Goal: Task Accomplishment & Management: Use online tool/utility

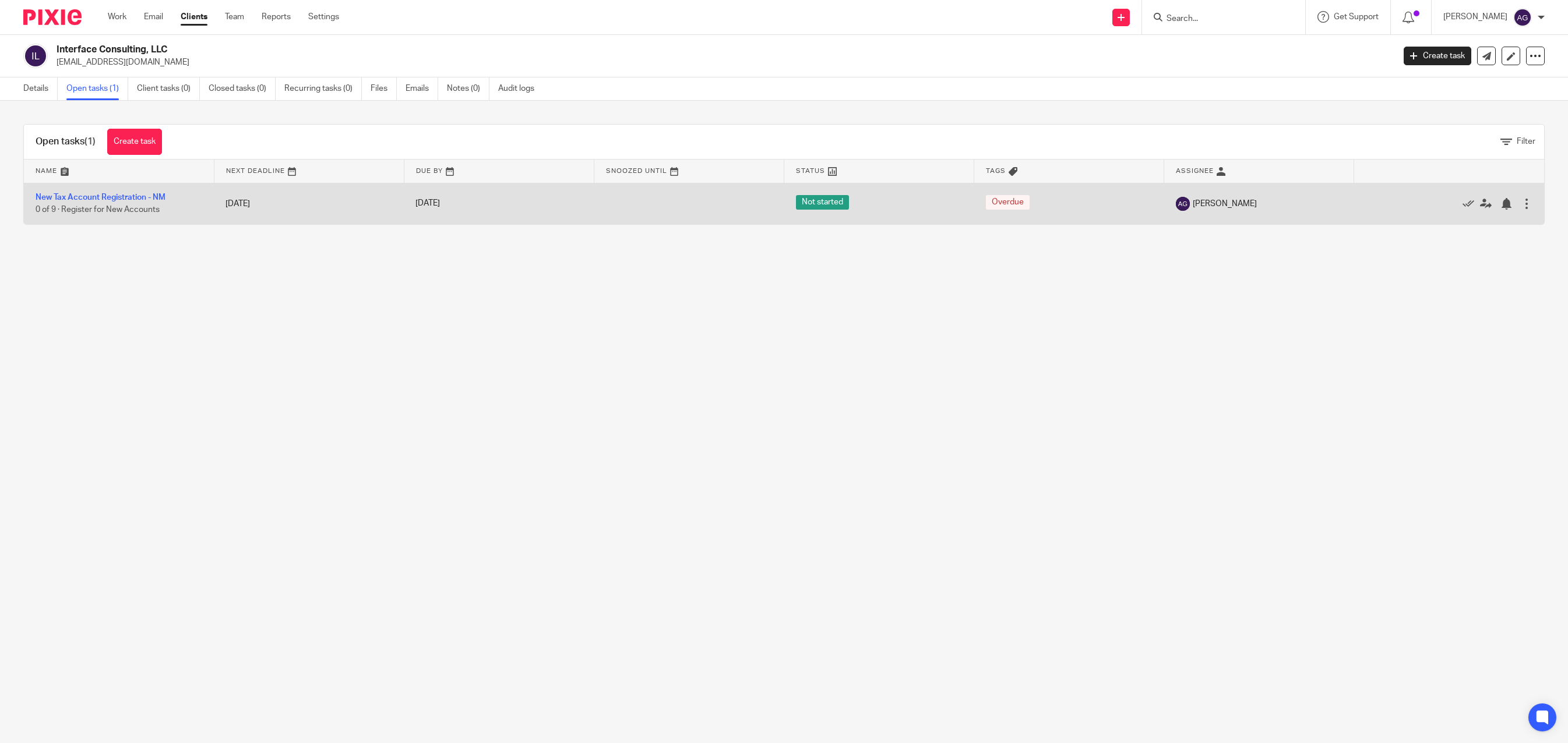
drag, startPoint x: 883, startPoint y: 456, endPoint x: 1028, endPoint y: 190, distance: 303.0
click at [881, 455] on main "Interface Consulting, LLC [EMAIL_ADDRESS][DOMAIN_NAME] Create task Export data …" at bounding box center [784, 371] width 1568 height 743
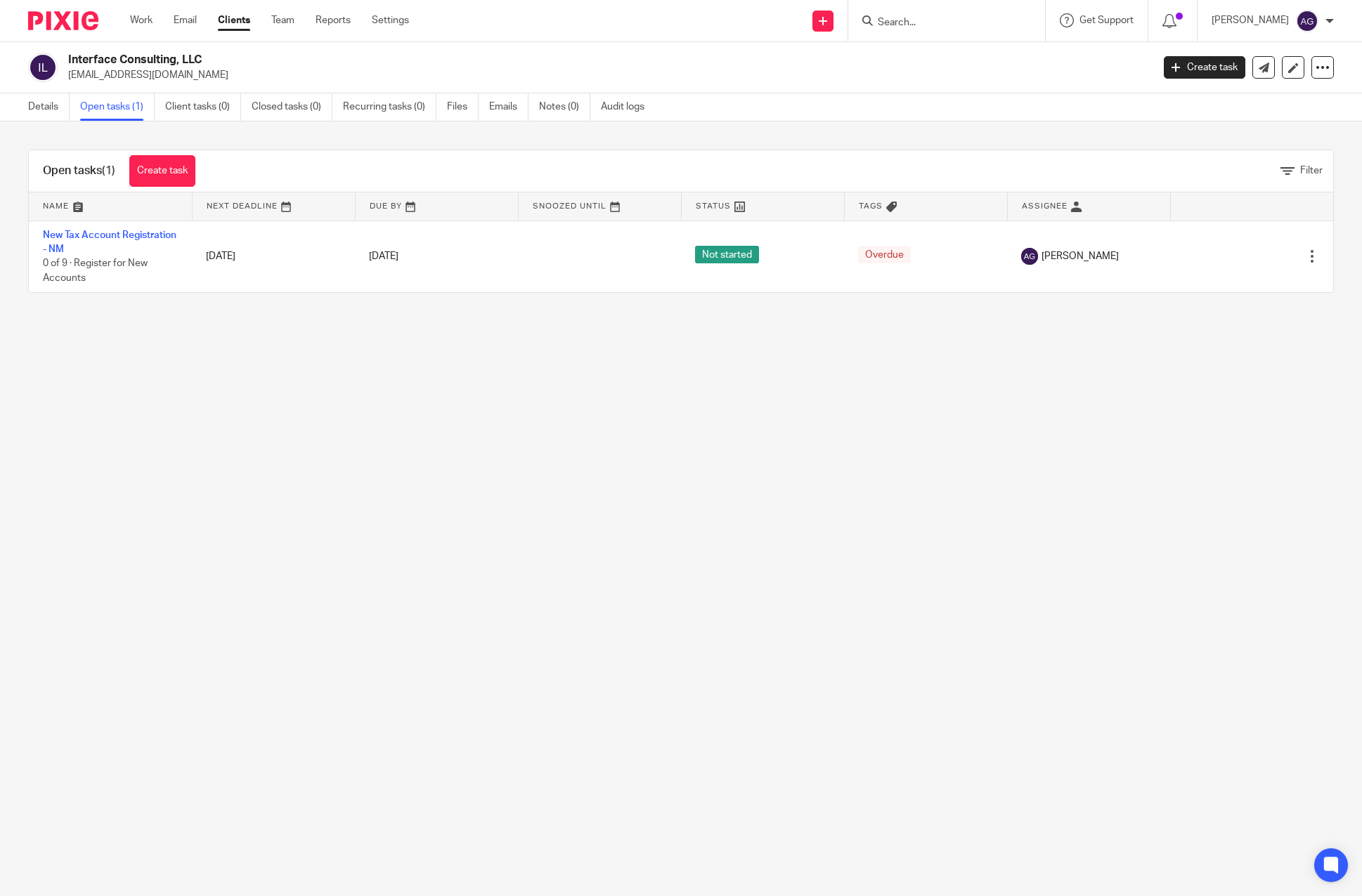
click at [930, 14] on form at bounding box center [951, 21] width 150 height 18
click at [905, 21] on input "Search" at bounding box center [939, 23] width 127 height 13
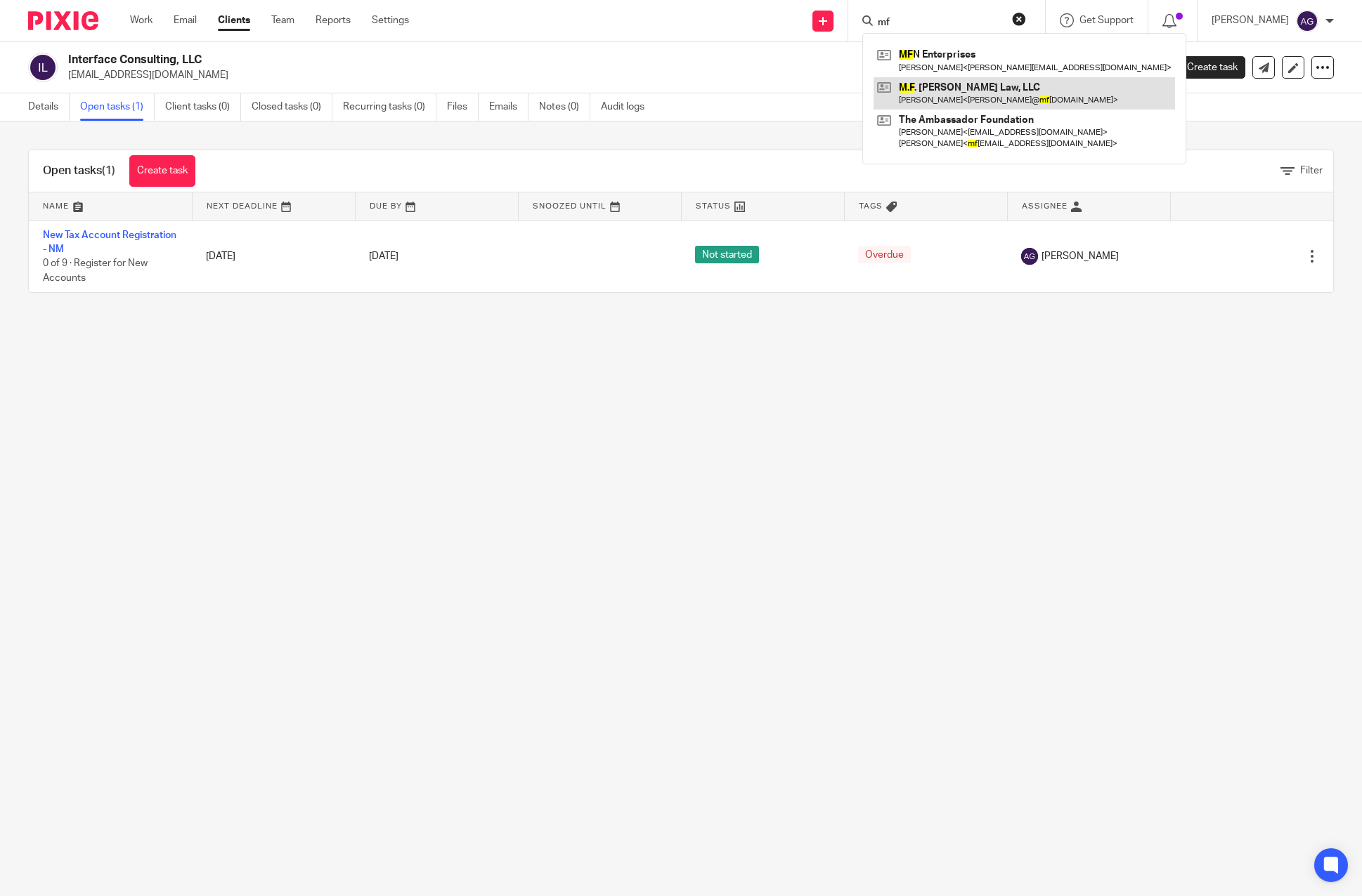
type input "mf"
click at [954, 94] on link at bounding box center [1024, 94] width 301 height 32
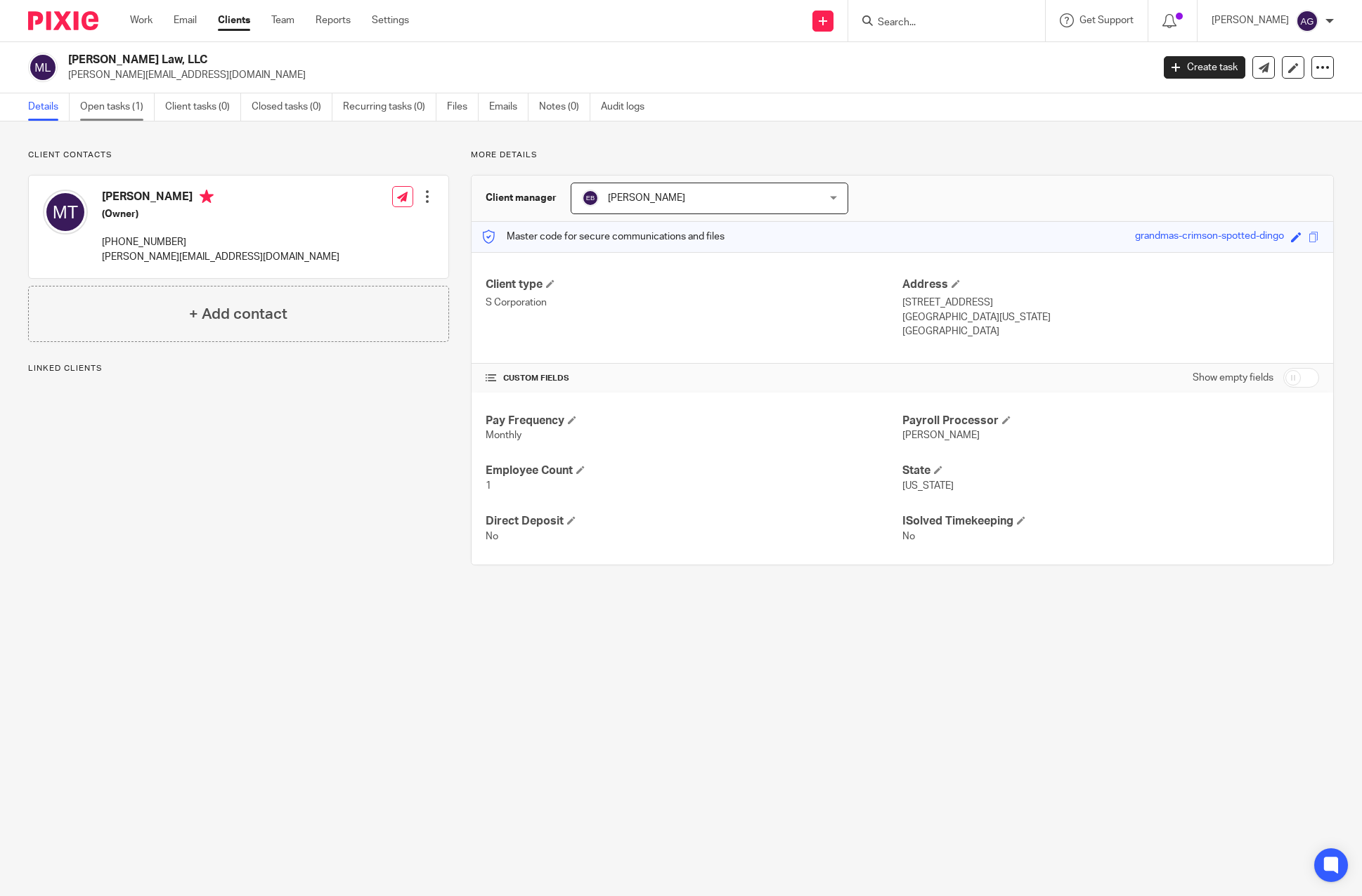
click at [111, 115] on link "Open tasks (1)" at bounding box center [117, 107] width 75 height 27
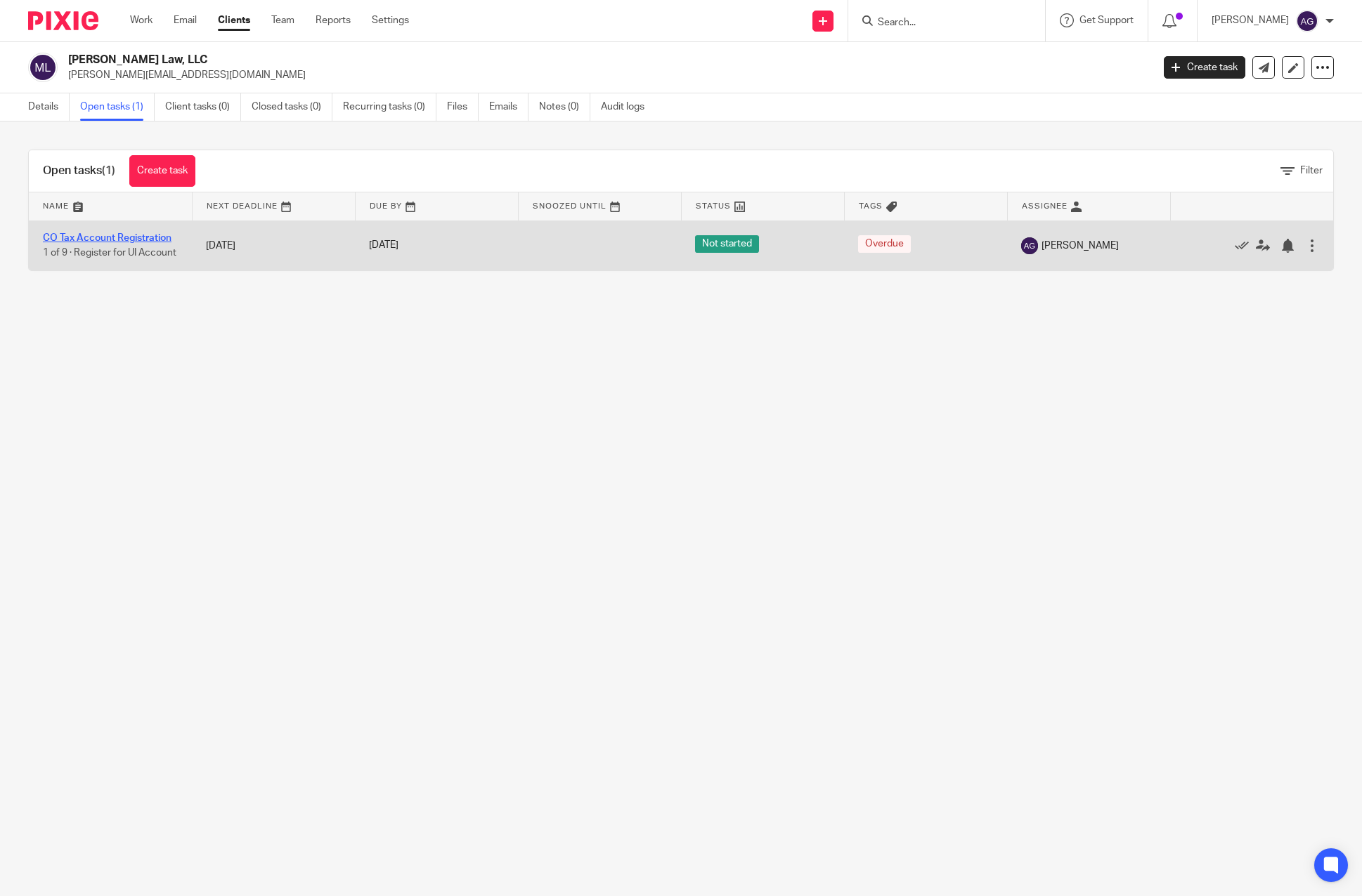
click at [99, 239] on link "CO Tax Account Registration" at bounding box center [107, 238] width 129 height 10
